Goal: Find specific page/section: Find specific page/section

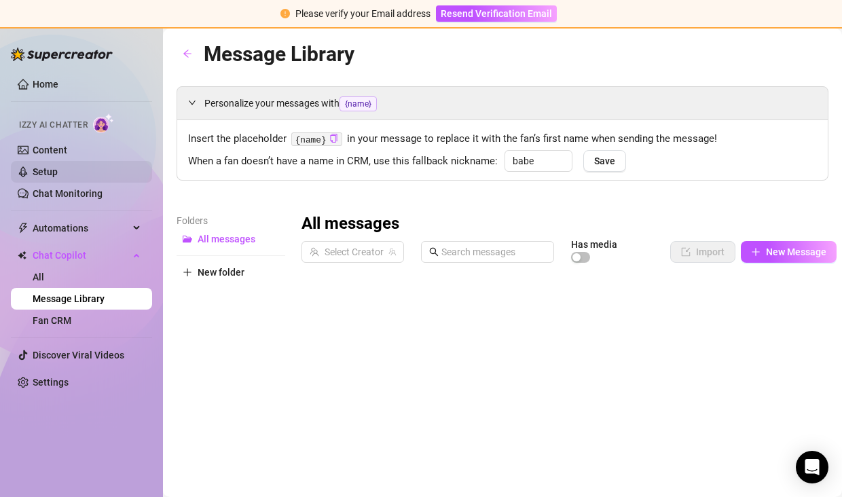
type input "babe"
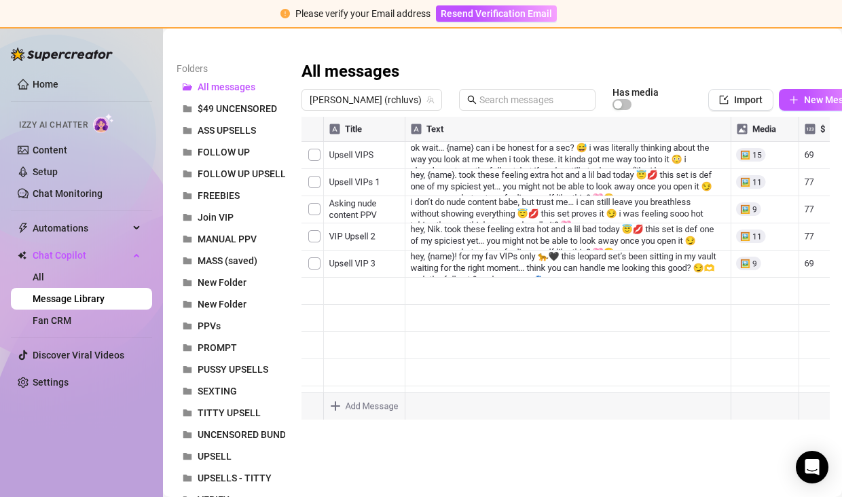
scroll to position [193, 0]
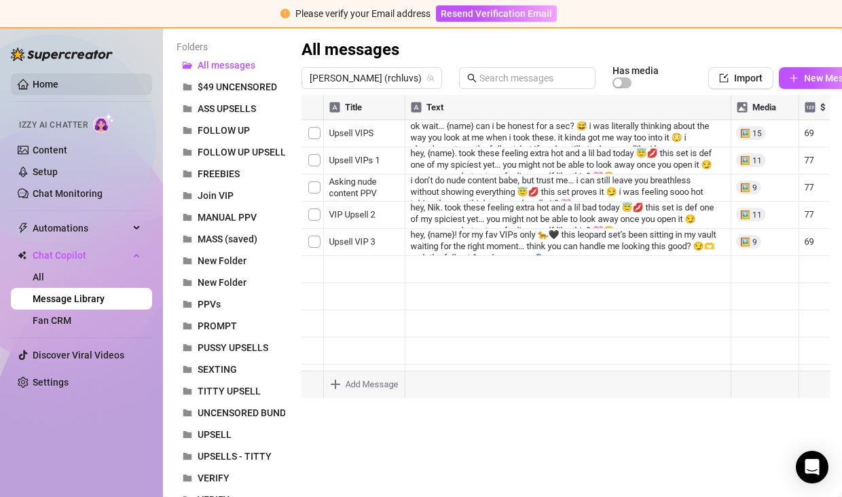
click at [56, 82] on link "Home" at bounding box center [46, 84] width 26 height 11
